Goal: Information Seeking & Learning: Find specific fact

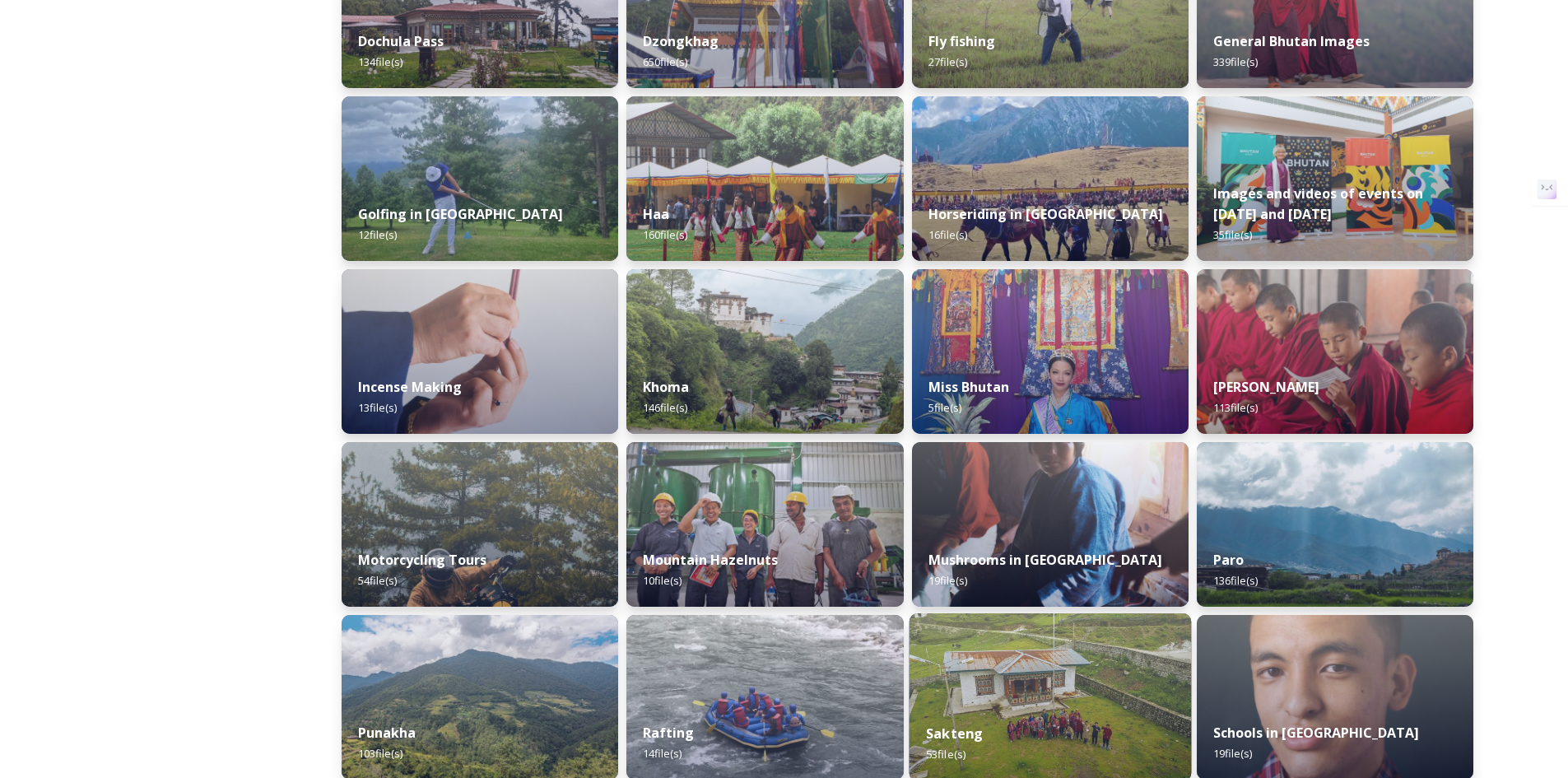
scroll to position [824, 0]
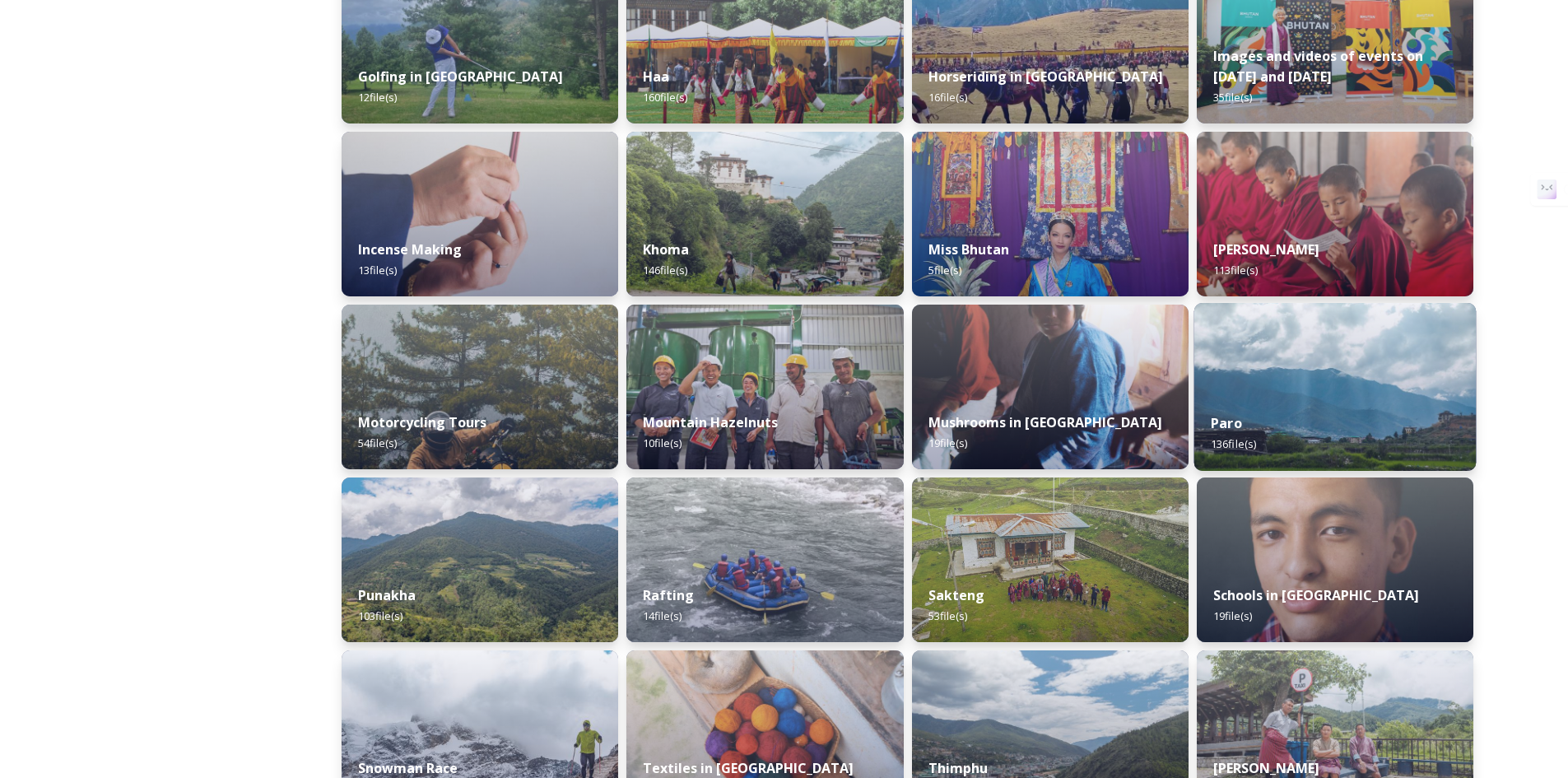
click at [1293, 403] on div "Paro 136 file(s)" at bounding box center [1335, 433] width 282 height 75
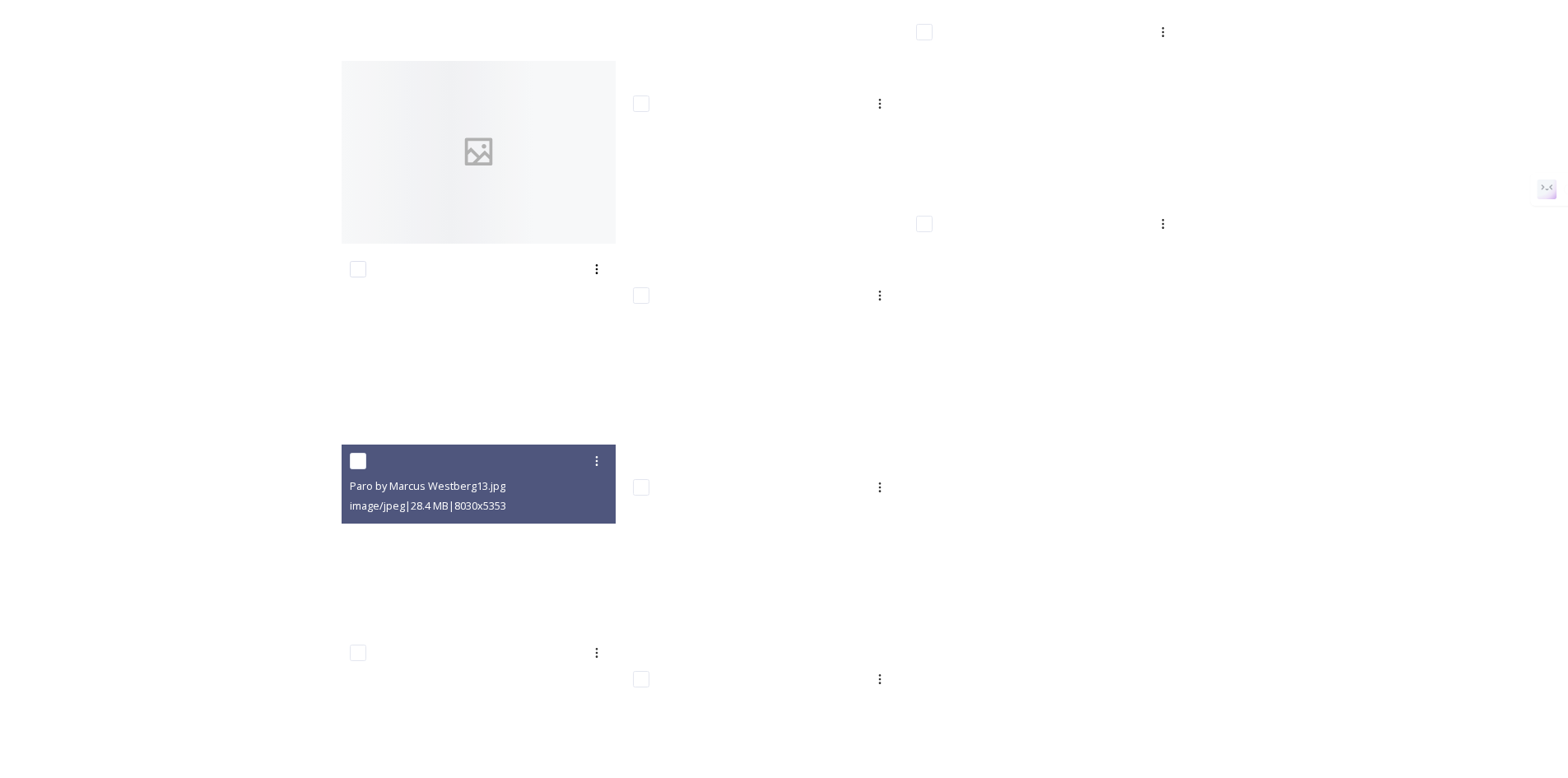
scroll to position [7910, 0]
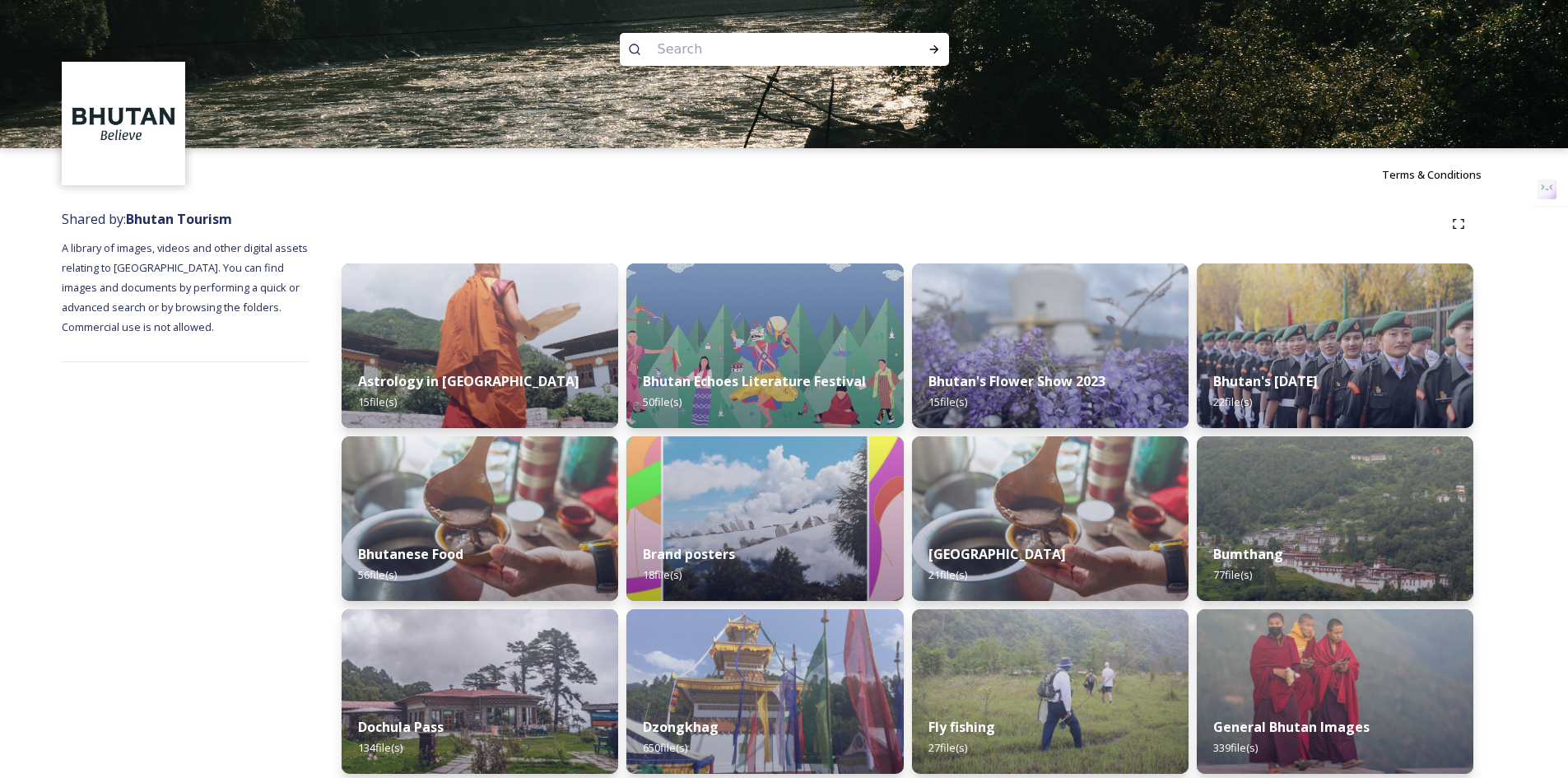
click at [681, 44] on input at bounding box center [762, 49] width 226 height 36
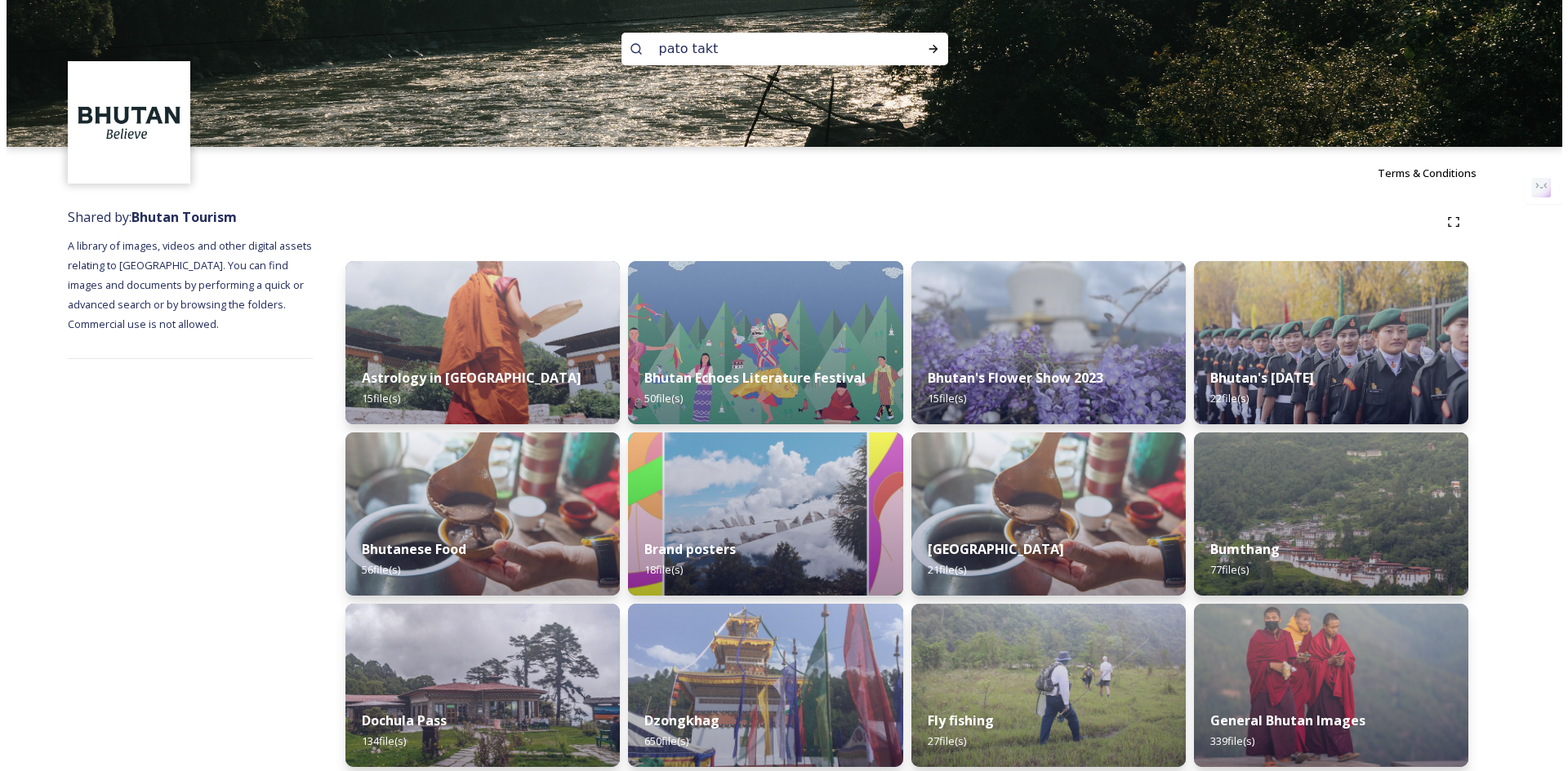
scroll to position [2, 0]
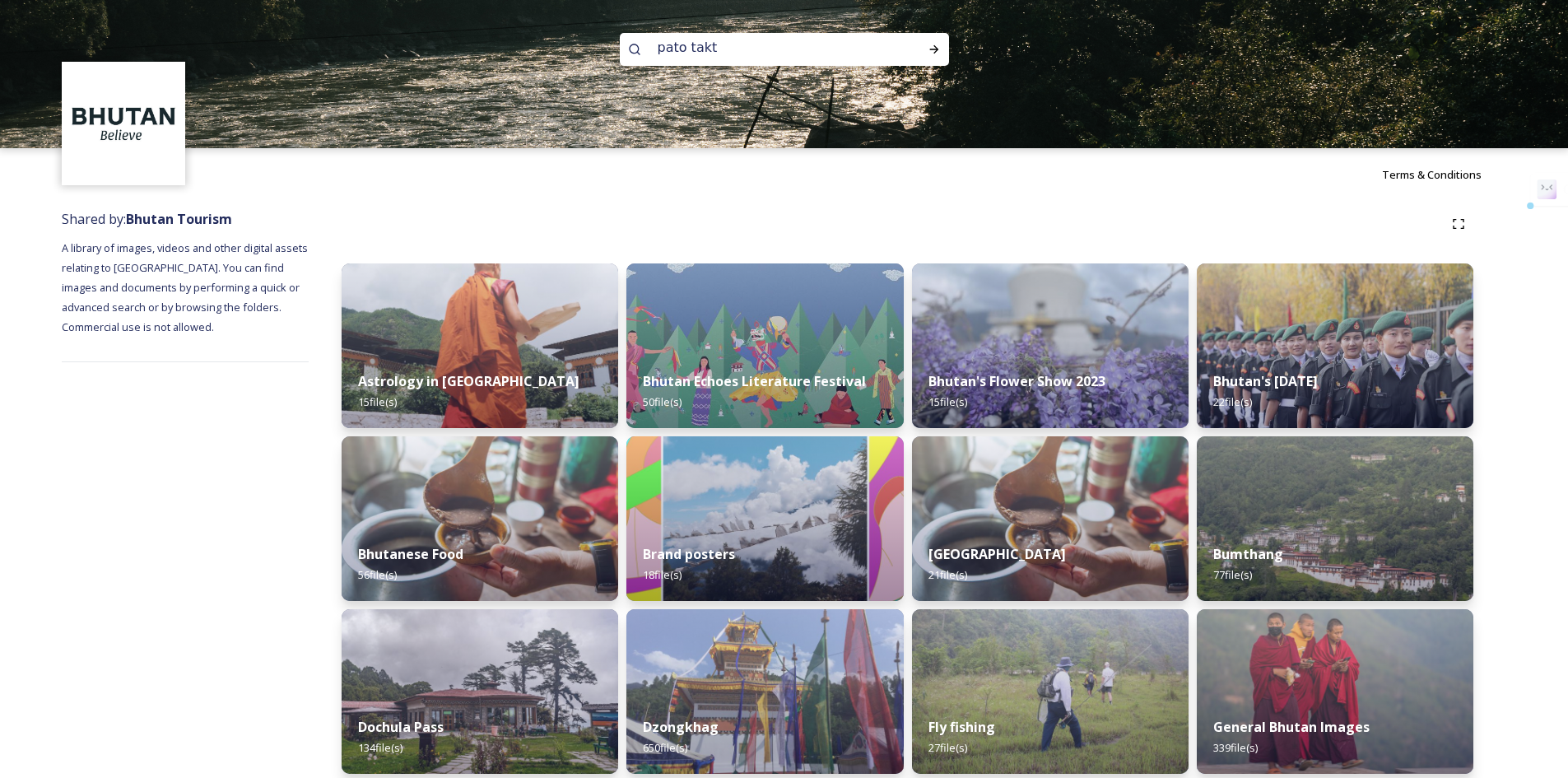
drag, startPoint x: 728, startPoint y: 55, endPoint x: 610, endPoint y: 54, distance: 118.0
click at [610, 54] on div "pato takt" at bounding box center [784, 74] width 1568 height 148
paste input "ro taktsang tiger's nest"
drag, startPoint x: 734, startPoint y: 51, endPoint x: 827, endPoint y: 53, distance: 93.0
click at [827, 53] on input "paro taktsang tiger's nest" at bounding box center [762, 47] width 226 height 36
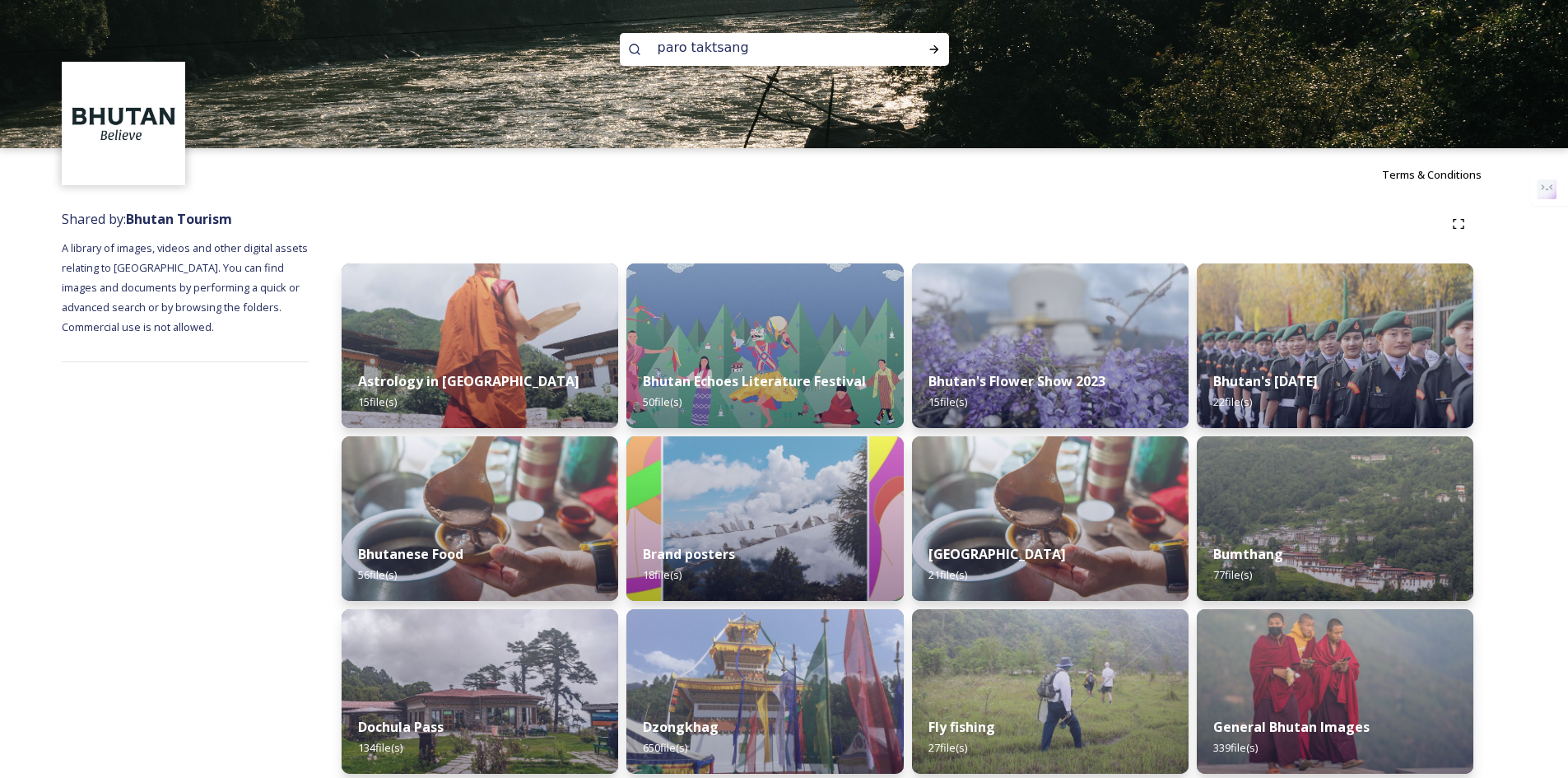
type input "paro taktsang"
paste input "tiger's nest"
type input "tiger's nest"
click at [931, 53] on icon at bounding box center [934, 50] width 14 height 14
click at [935, 50] on icon at bounding box center [933, 50] width 9 height 8
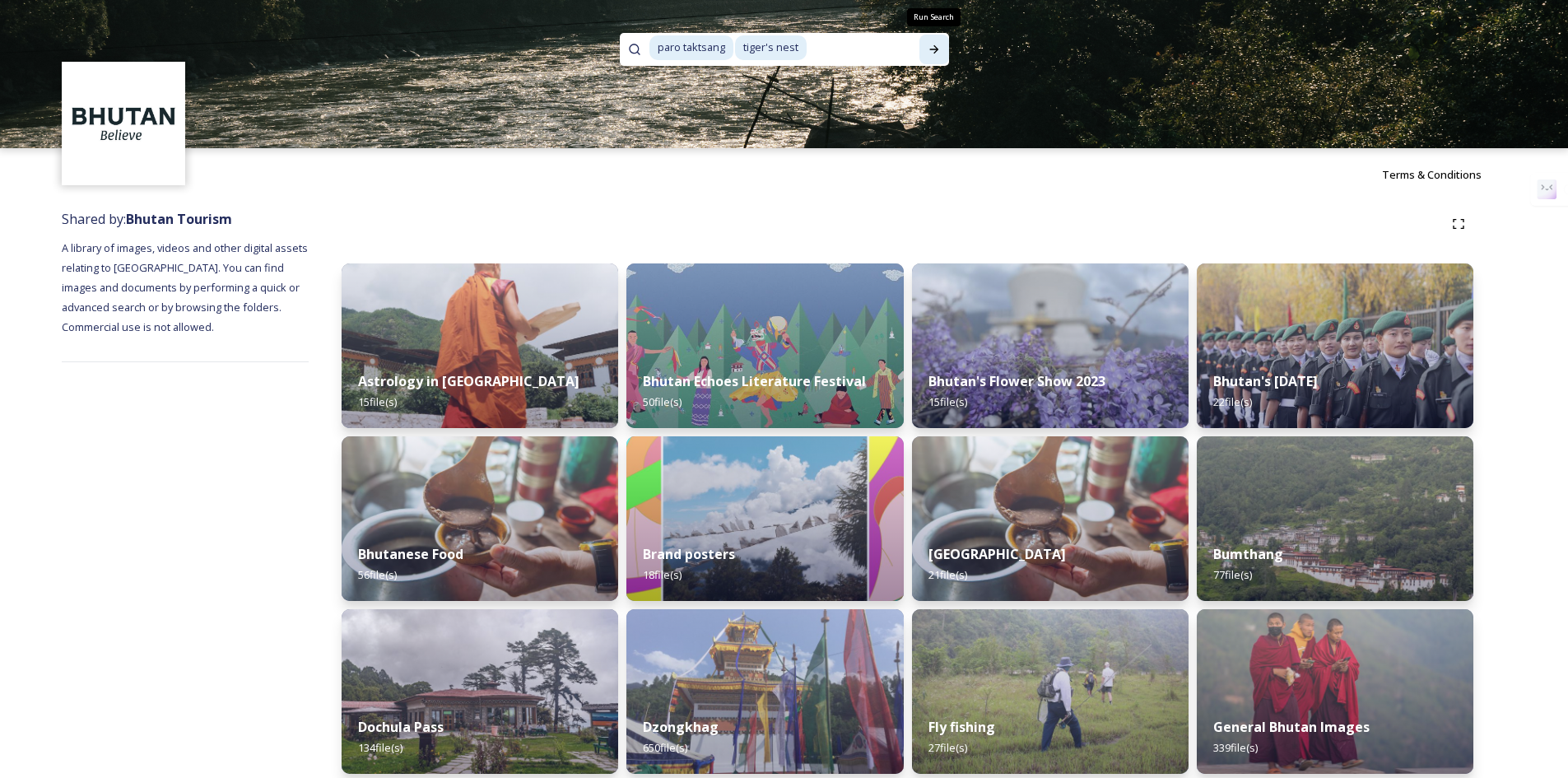
click at [935, 50] on icon at bounding box center [933, 50] width 9 height 8
click at [935, 51] on icon at bounding box center [933, 50] width 9 height 8
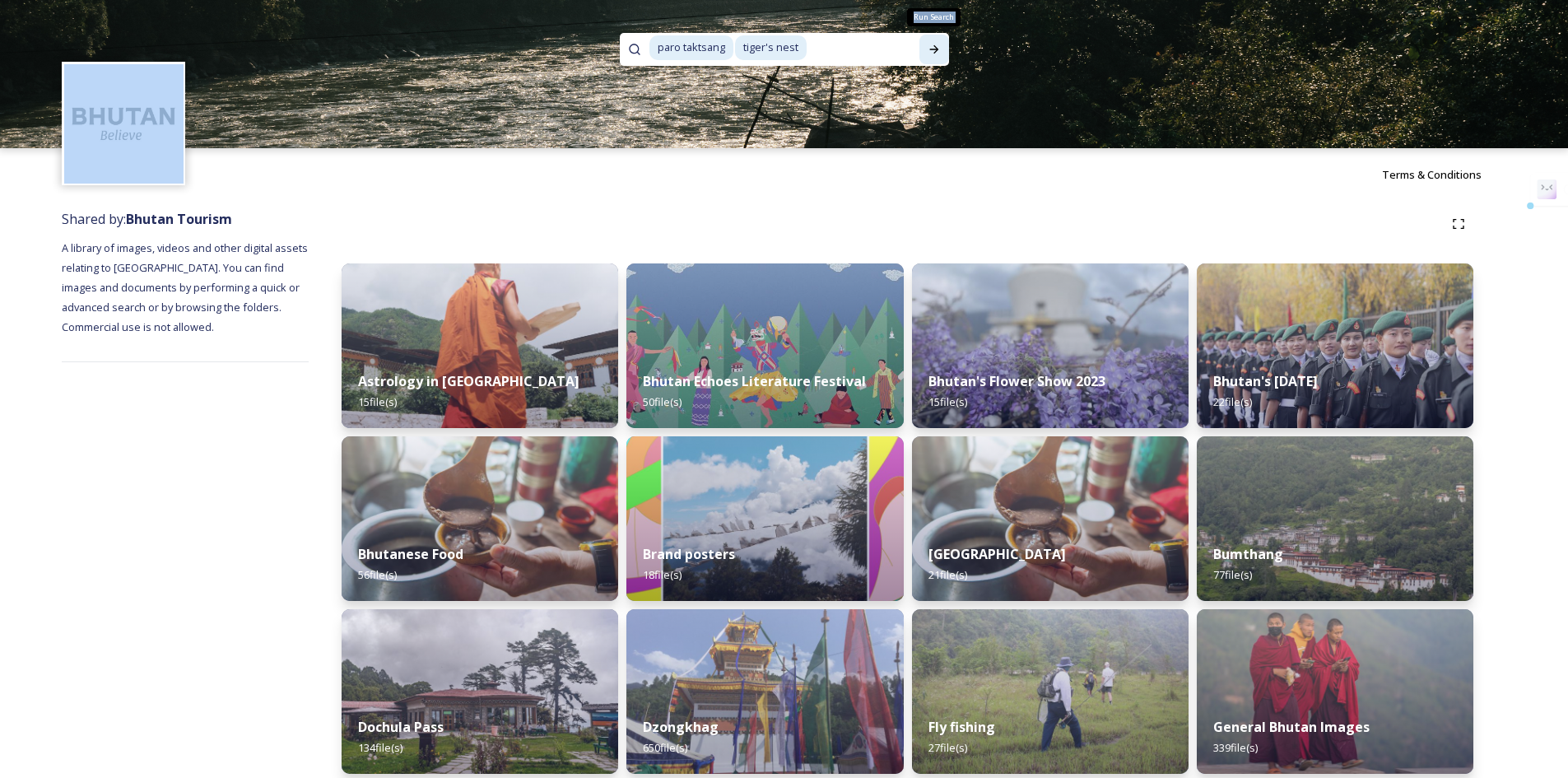
click at [935, 51] on icon at bounding box center [933, 50] width 9 height 8
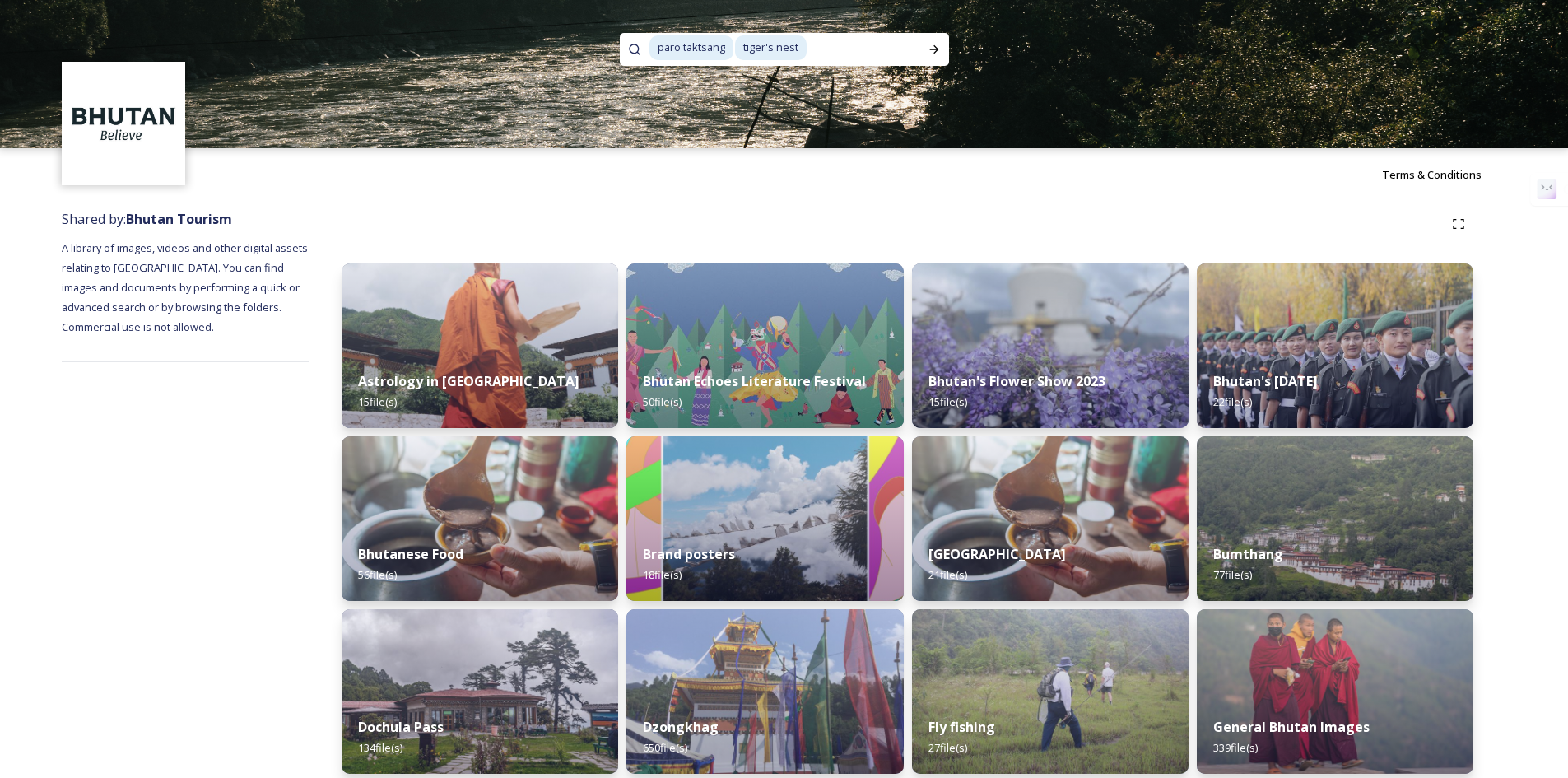
click at [923, 178] on div "Terms & Conditions" at bounding box center [784, 174] width 1568 height 53
click at [937, 46] on icon at bounding box center [934, 50] width 14 height 14
click at [930, 53] on icon at bounding box center [934, 50] width 14 height 14
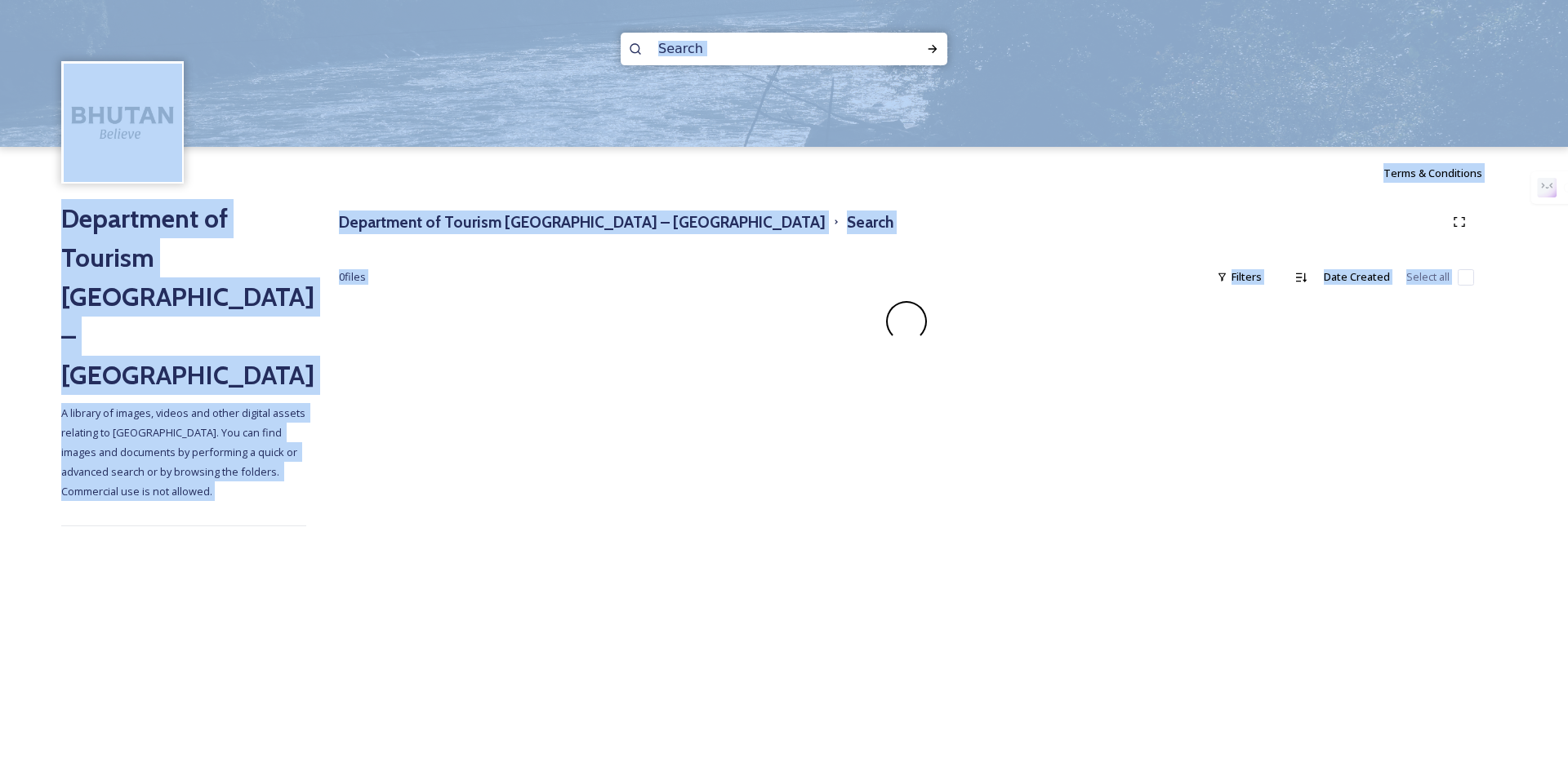
click at [529, 190] on div "Terms & Conditions" at bounding box center [784, 173] width 1568 height 52
